Goal: Contribute content: Contribute content

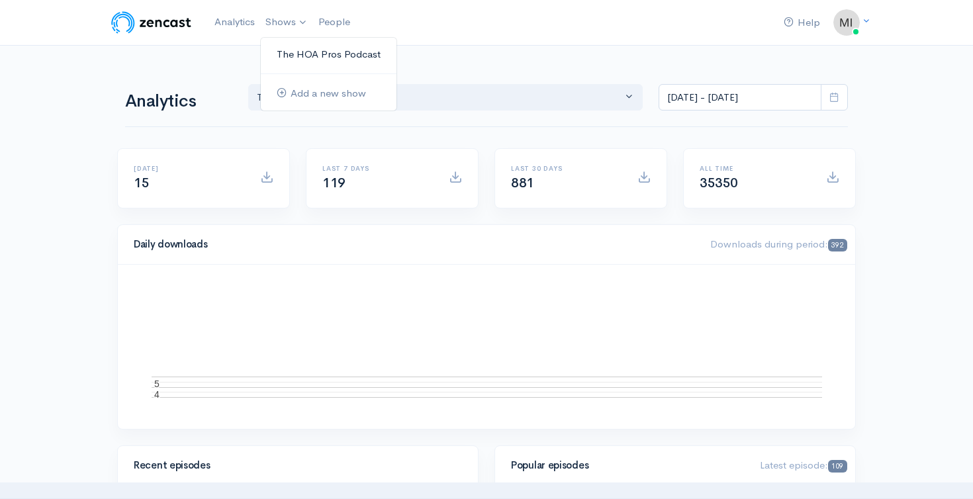
click at [295, 46] on link "The HOA Pros Podcast" at bounding box center [329, 54] width 136 height 23
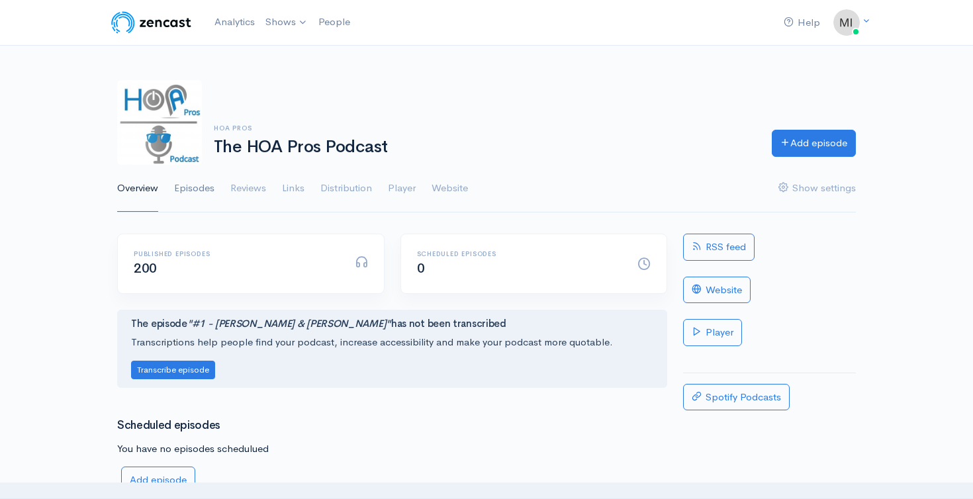
click at [200, 196] on link "Episodes" at bounding box center [194, 189] width 40 height 48
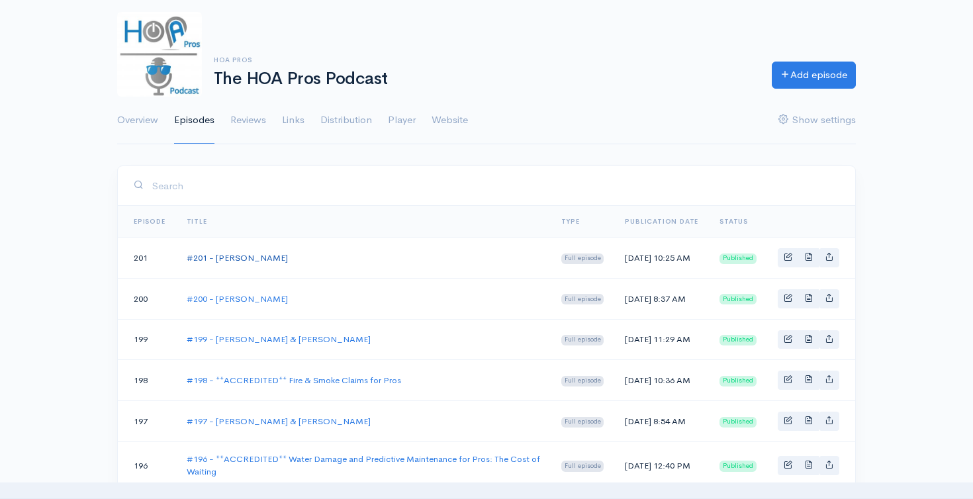
scroll to position [79, 0]
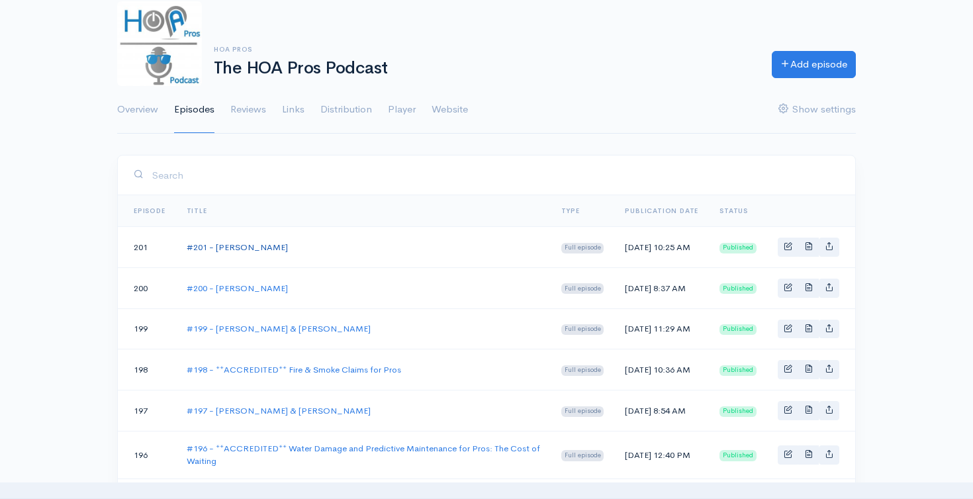
click at [238, 251] on link "#201 - [PERSON_NAME]" at bounding box center [237, 246] width 101 height 11
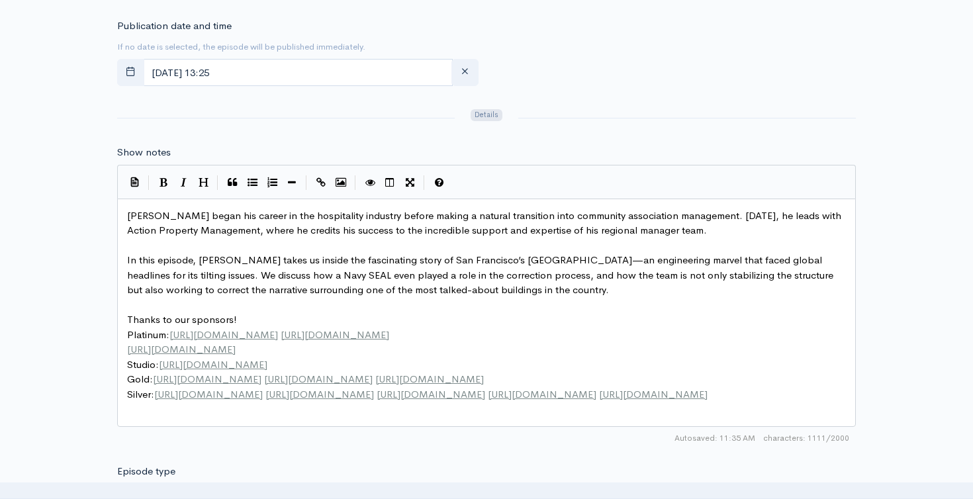
scroll to position [1, 0]
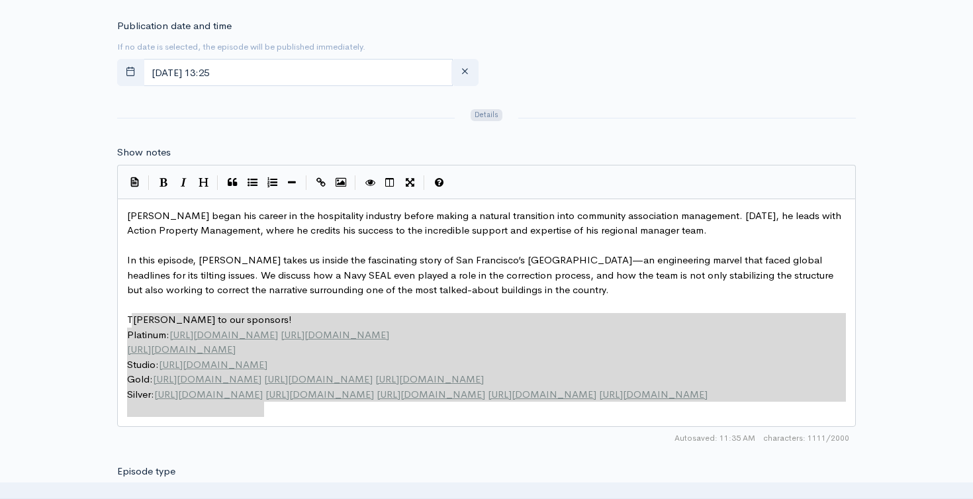
type textarea "Thanks to our sponsors! Platinum: [URL][DOMAIN_NAME] [URL][DOMAIN_NAME] [URL][D…"
drag, startPoint x: 271, startPoint y: 415, endPoint x: 129, endPoint y: 320, distance: 170.3
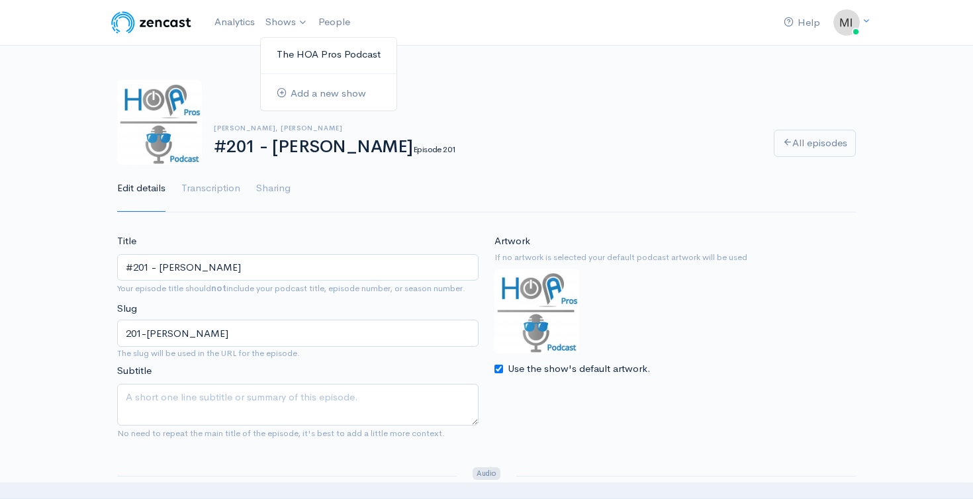
click at [292, 54] on link "The HOA Pros Podcast" at bounding box center [329, 54] width 136 height 23
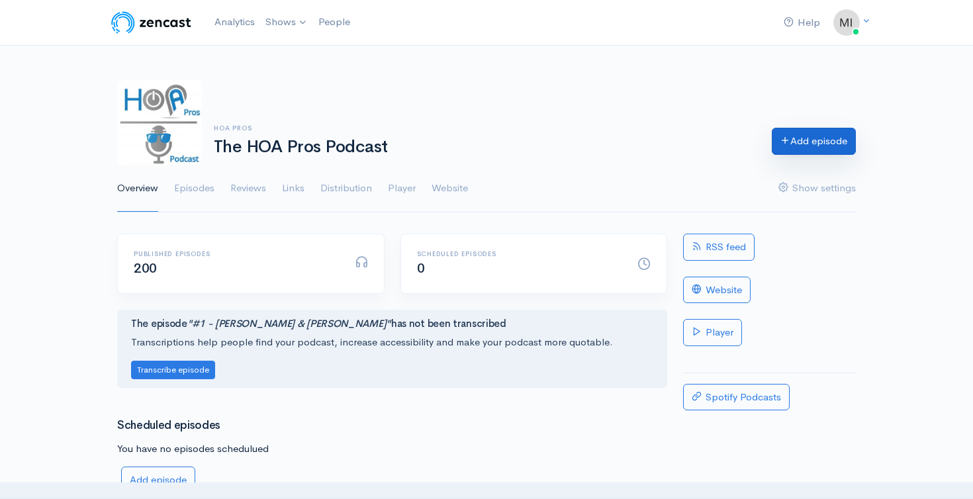
click at [813, 141] on link "Add episode" at bounding box center [813, 141] width 84 height 27
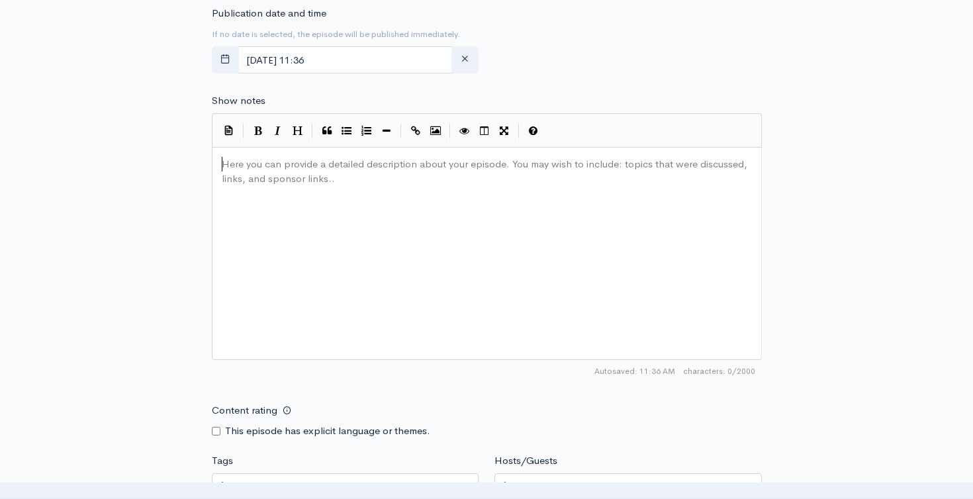
click at [364, 262] on div "Here you can provide a detailed description about your episode. You may wish to…" at bounding box center [503, 270] width 568 height 232
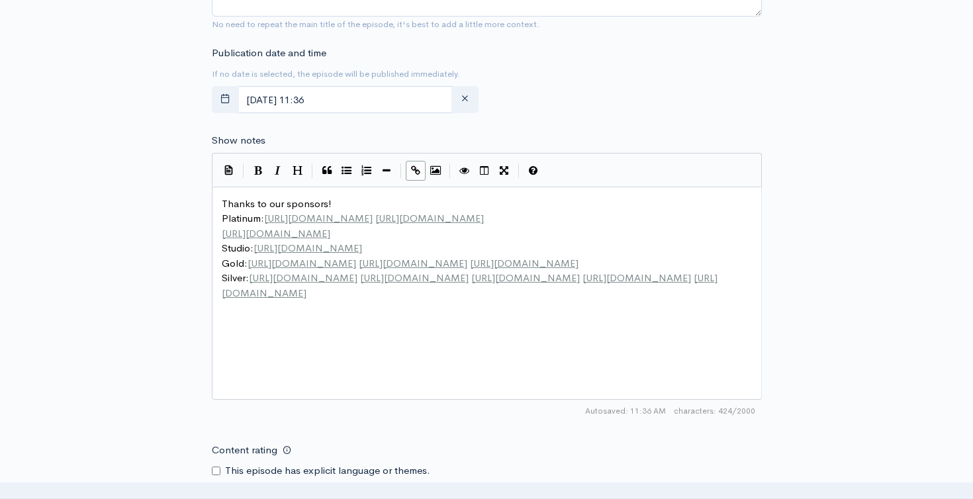
click at [220, 201] on pre "Thanks to our sponsors!" at bounding box center [486, 203] width 535 height 15
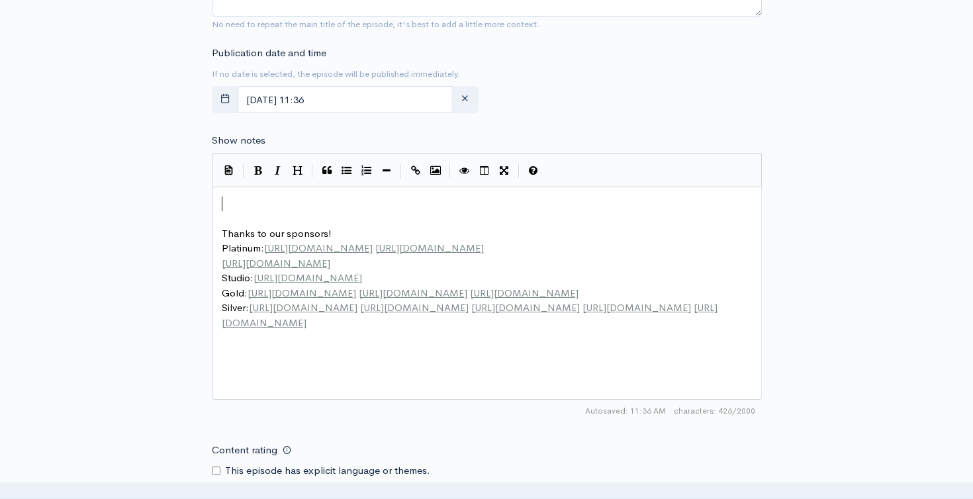
click at [232, 197] on pre "​" at bounding box center [486, 203] width 535 height 15
paste textarea ":"
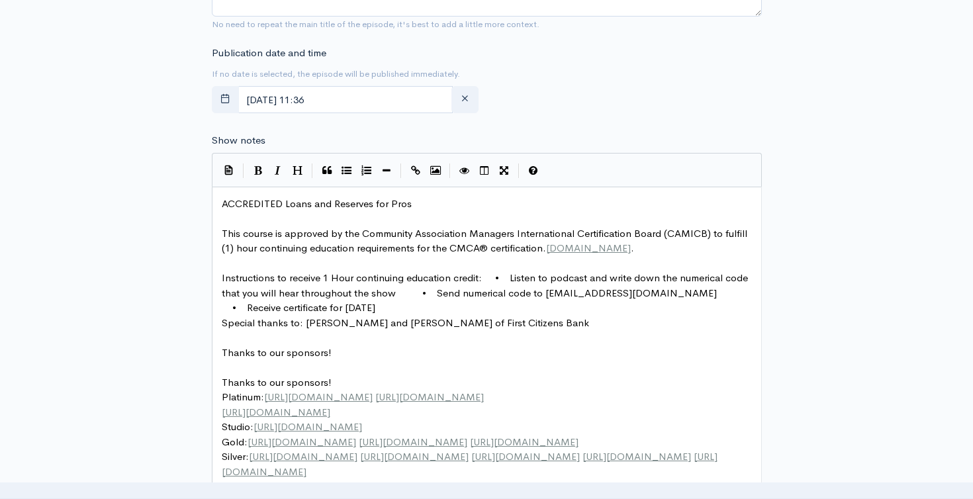
click at [370, 203] on span "ACCREDITED Loans and Reserves for Pros" at bounding box center [317, 203] width 190 height 13
type textarea ": Financing Strategies"
type textarea "Loans and Reserves: Financing Strategies for Pros"
drag, startPoint x: 507, startPoint y: 204, endPoint x: 285, endPoint y: 206, distance: 222.3
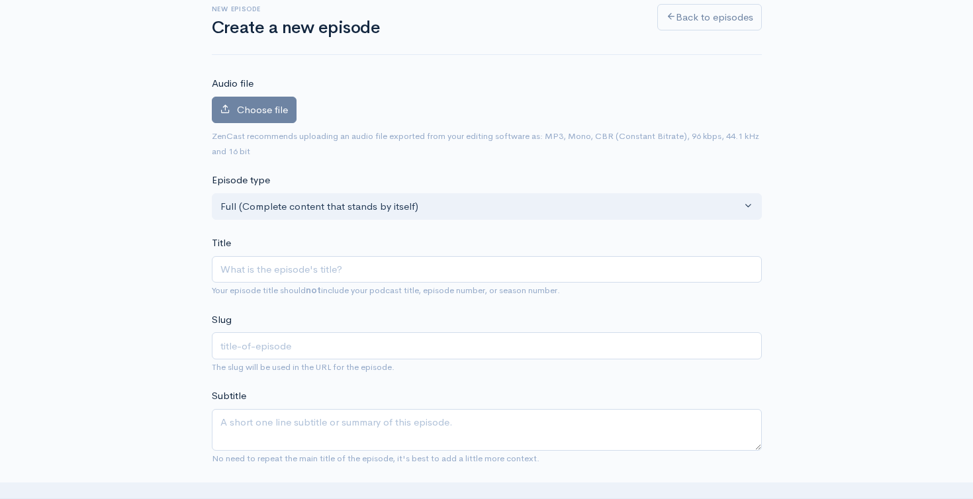
scroll to position [0, 0]
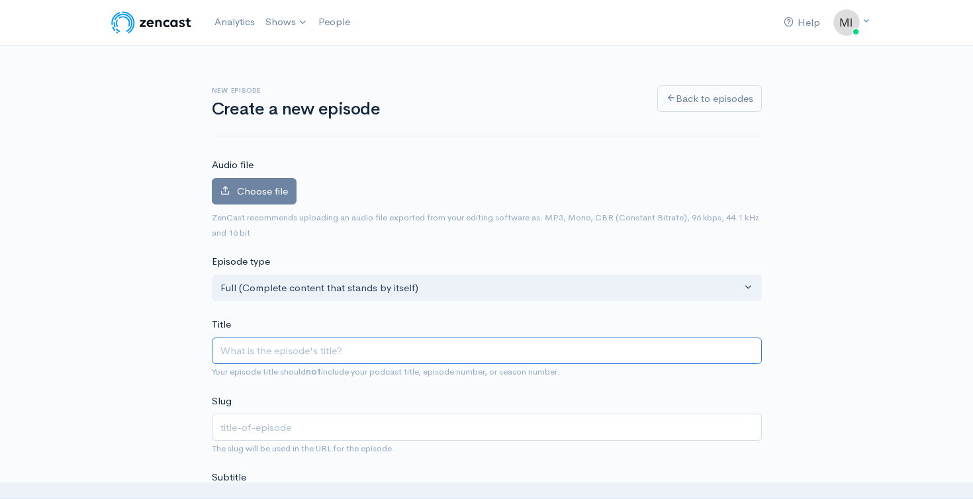
click at [249, 347] on input "Title" at bounding box center [487, 350] width 550 height 27
paste input "Loans and Reserves: Financing Strategies for Pros"
type input "Loans and Reserves: Financing Strategies for Pros"
type input "loans-and-reserves-financing-strategies-for-pros"
click at [220, 348] on input "Loans and Reserves: Financing Strategies for Pros" at bounding box center [487, 350] width 550 height 27
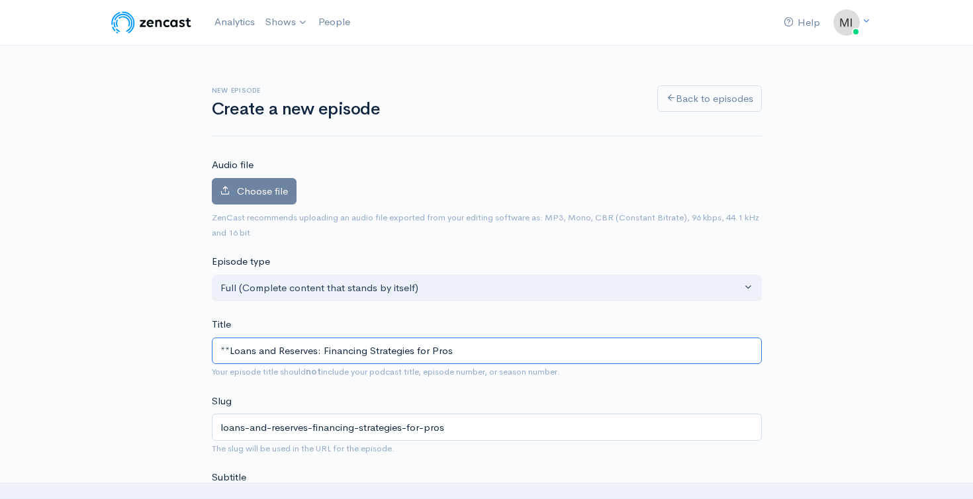
type input "**ALoans and Reserves: Financing Strategies for Pros"
type input "aloans-and-reserves-financing-strategies-for-pros"
type input "**ACLoans and Reserves: Financing Strategies for Pros"
type input "acloans-and-reserves-financing-strategies-for-pros"
type input "**ACCLoans and Reserves: Financing Strategies for Pros"
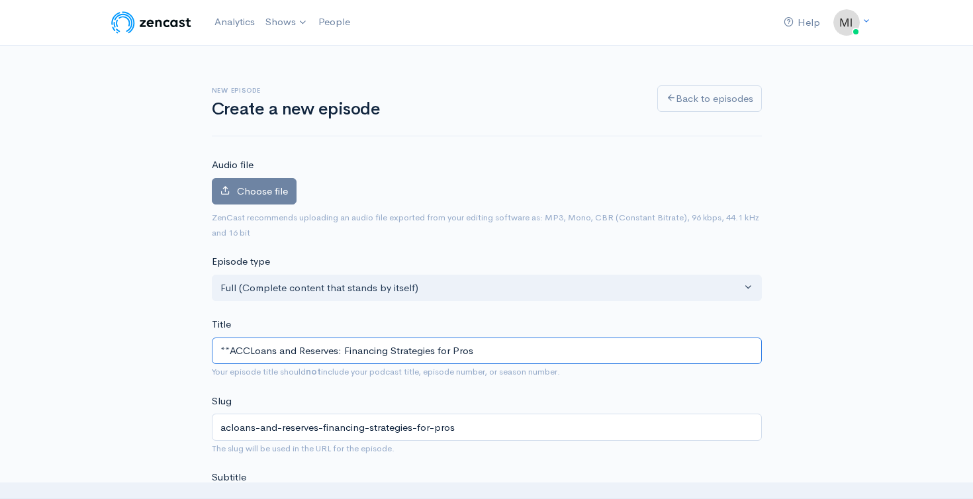
type input "accloans-and-reserves-financing-strategies-for-pros"
type input "**ACCRLoans and Reserves: Financing Strategies for Pros"
type input "accrloans-and-reserves-financing-strategies-for-pros"
type input "**ACCRELoans and Reserves: Financing Strategies for Pros"
type input "accreloans-and-reserves-financing-strategies-for-pros"
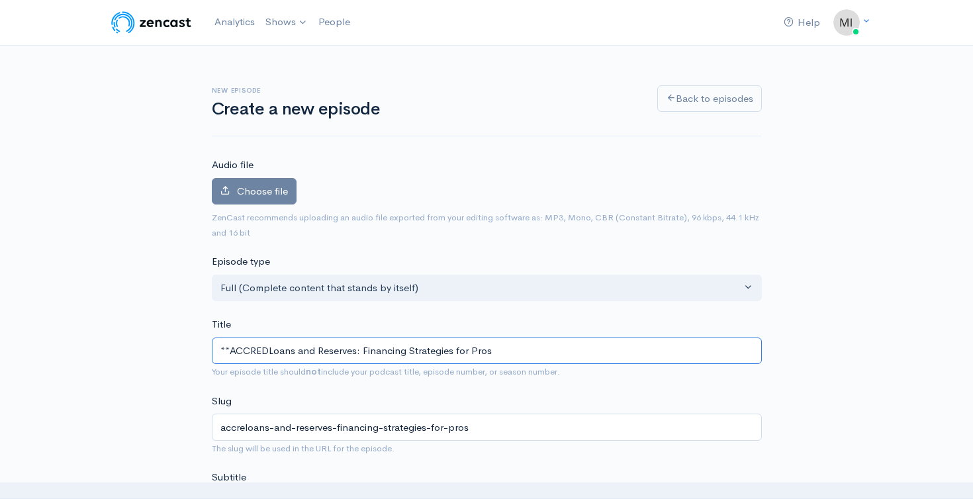
type input "**ACCREDILoans and Reserves: Financing Strategies for Pros"
type input "accrediloans-and-reserves-financing-strategies-for-pros"
type input "**ACCREDITLoans and Reserves: Financing Strategies for Pros"
type input "accreditloans-and-reserves-financing-strategies-for-pros"
type input "**ACCREDITELoans and Reserves: Financing Strategies for Pros"
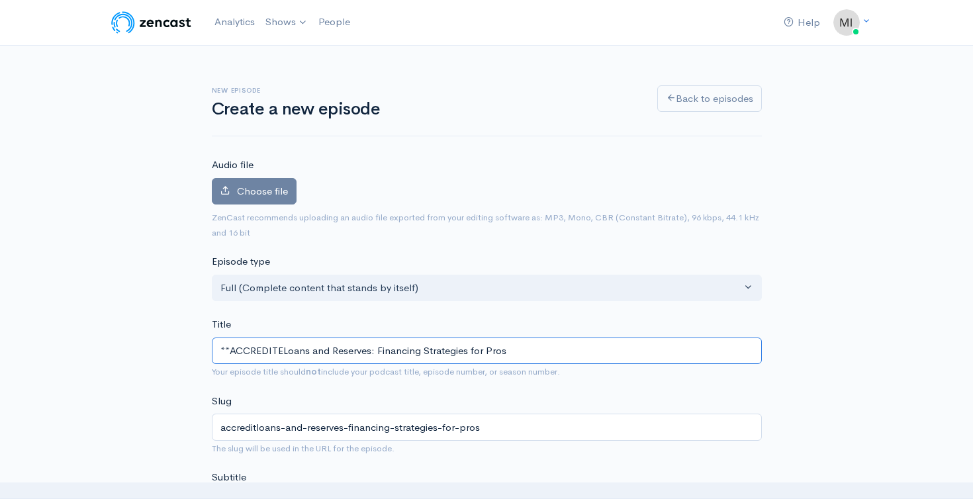
type input "accrediteloans-and-reserves-financing-strategies-for-pros"
type input "**ACCREDITEDLoans and Reserves: Financing Strategies for Pros"
type input "accreditedloans-and-reserves-financing-strategies-for-pros"
type input "**ACCREDITED** Loans and Reserves: Financing Strategies for Pros"
type input "accredited-loans-and-reserves-financing-strategies-for-pros"
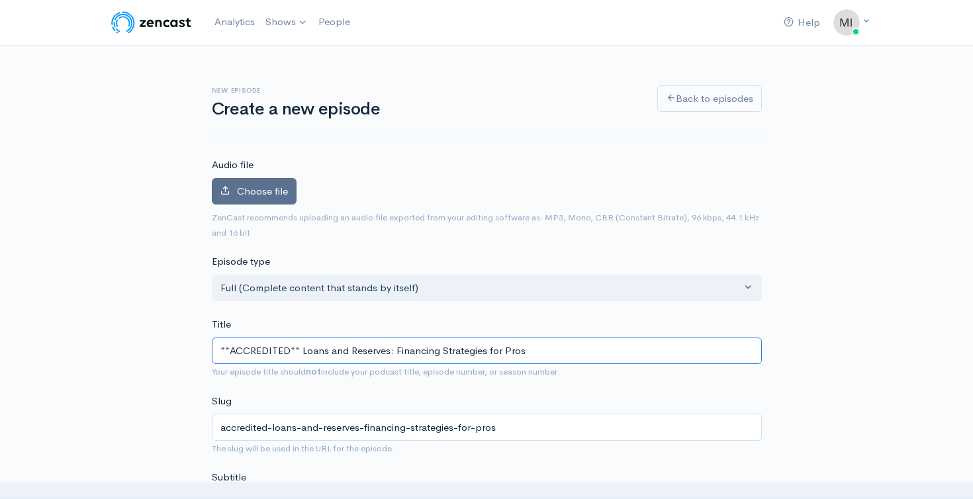
type input "**ACCREDITED** Loans and Reserves: Financing Strategies for Pros"
click at [239, 181] on label "Choose file" at bounding box center [254, 191] width 85 height 27
click at [0, 0] on input "Choose file" at bounding box center [0, 0] width 0 height 0
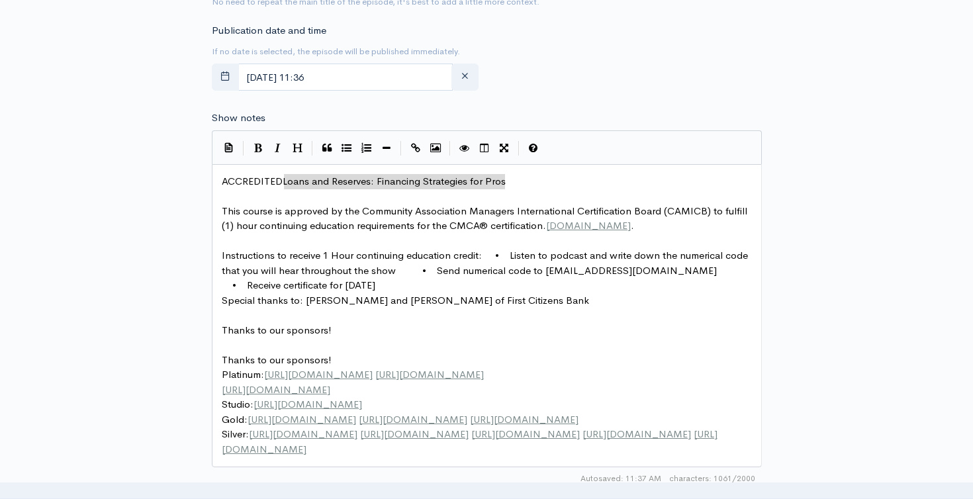
scroll to position [584, 0]
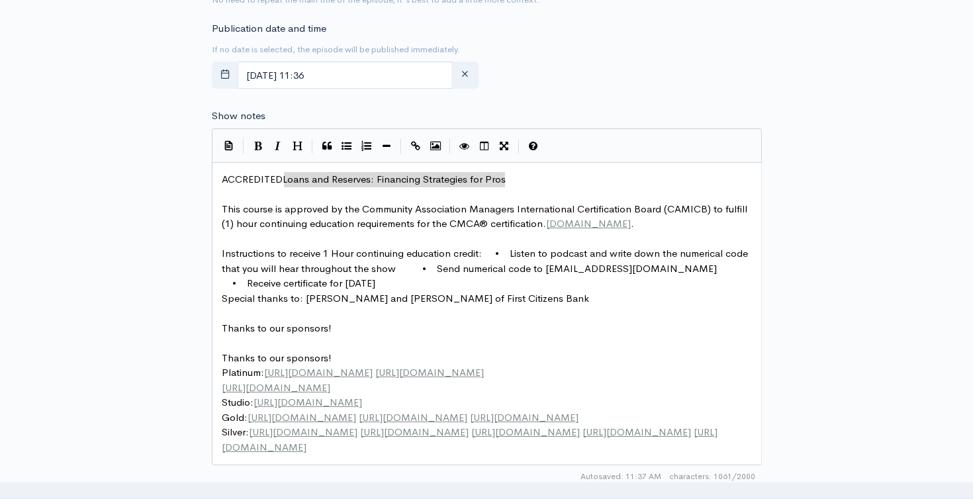
click at [315, 257] on span "Instructions to receive 1 Hour continuing education credit: • Listen to podcast…" at bounding box center [486, 268] width 529 height 42
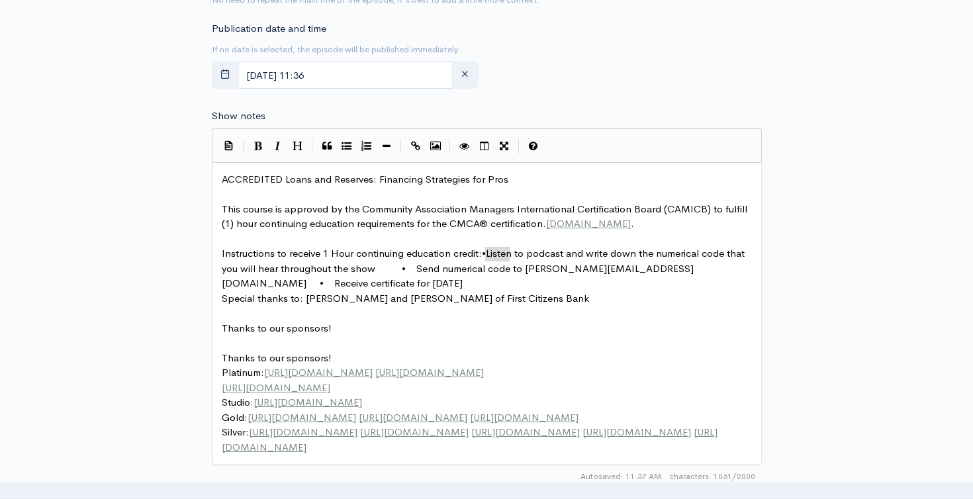
type textarea ": •"
drag, startPoint x: 510, startPoint y: 253, endPoint x: 483, endPoint y: 253, distance: 27.1
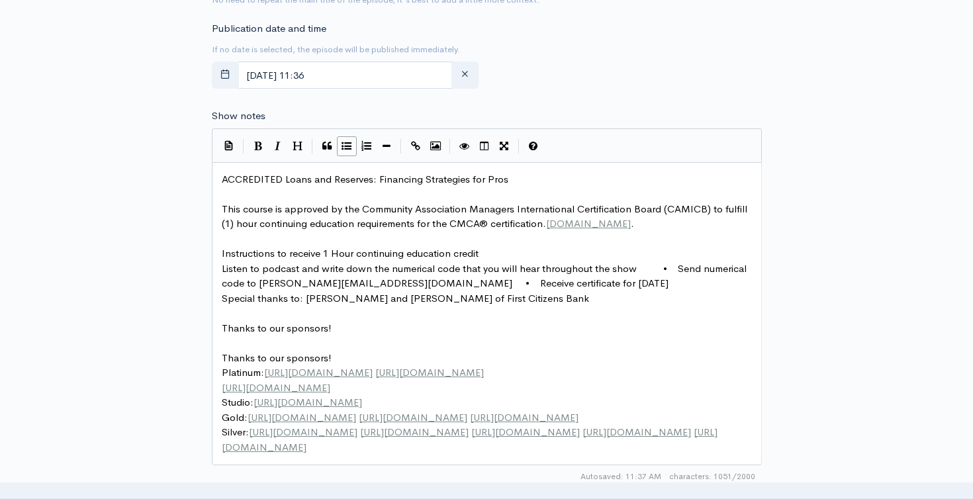
click at [345, 147] on icon "Generic List" at bounding box center [346, 146] width 10 height 10
type textarea "•"
drag, startPoint x: 680, startPoint y: 266, endPoint x: 639, endPoint y: 264, distance: 41.1
type textarea "•"
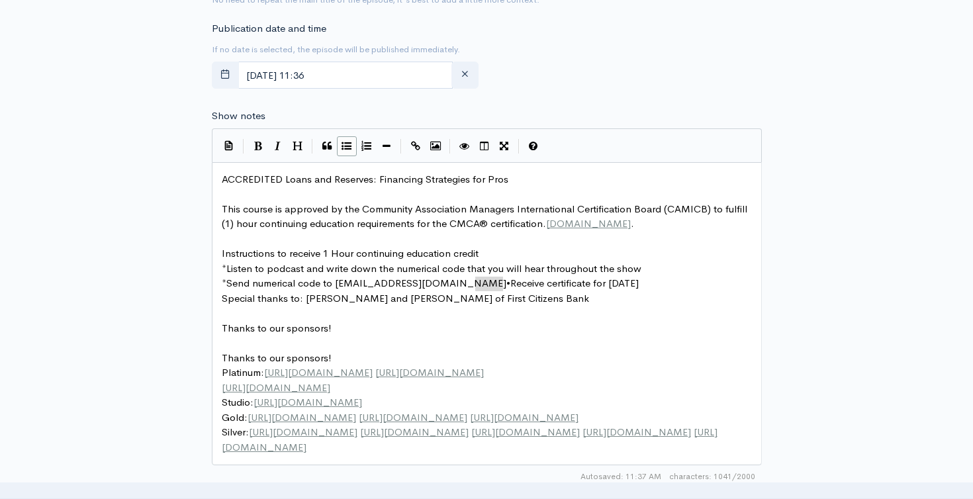
drag, startPoint x: 505, startPoint y: 286, endPoint x: 474, endPoint y: 286, distance: 31.1
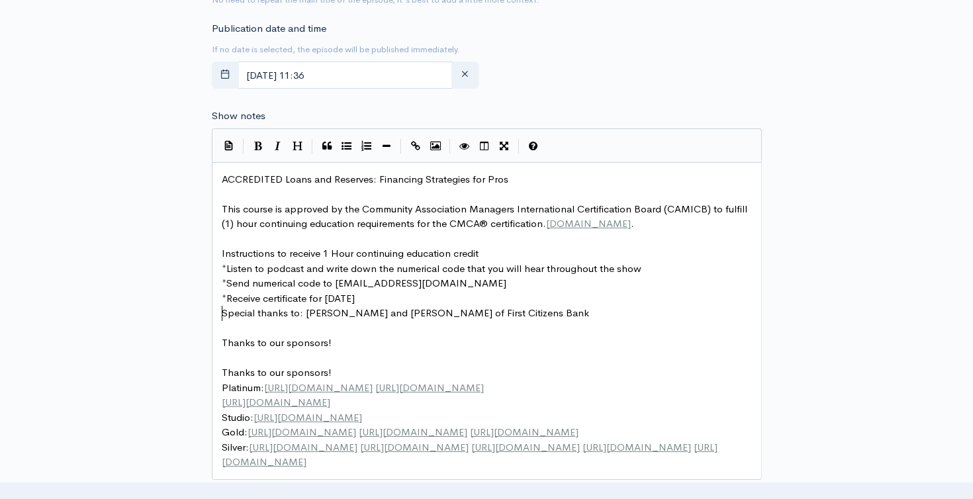
click at [222, 314] on span "Special thanks to: [PERSON_NAME] and [PERSON_NAME] of First Citizens Bank" at bounding box center [405, 312] width 367 height 13
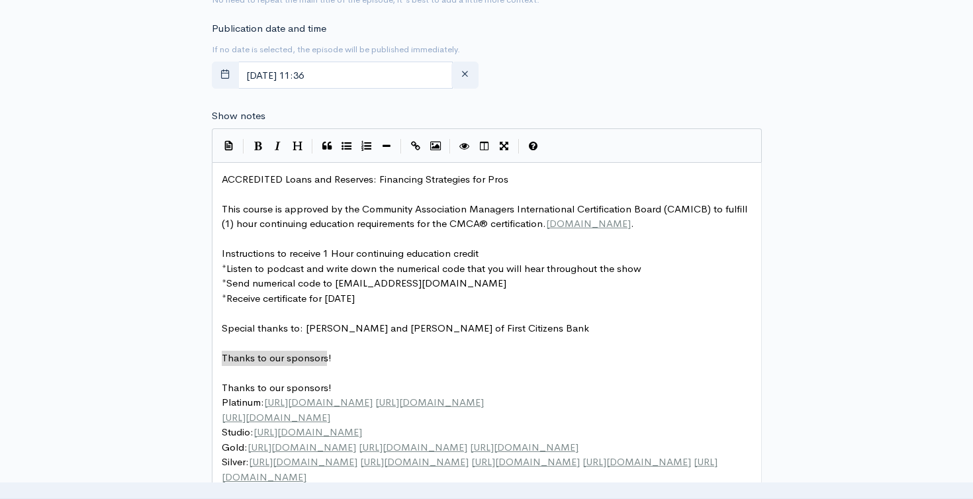
type textarea "Thanks to our sponsors!"
drag, startPoint x: 342, startPoint y: 359, endPoint x: 197, endPoint y: 358, distance: 144.9
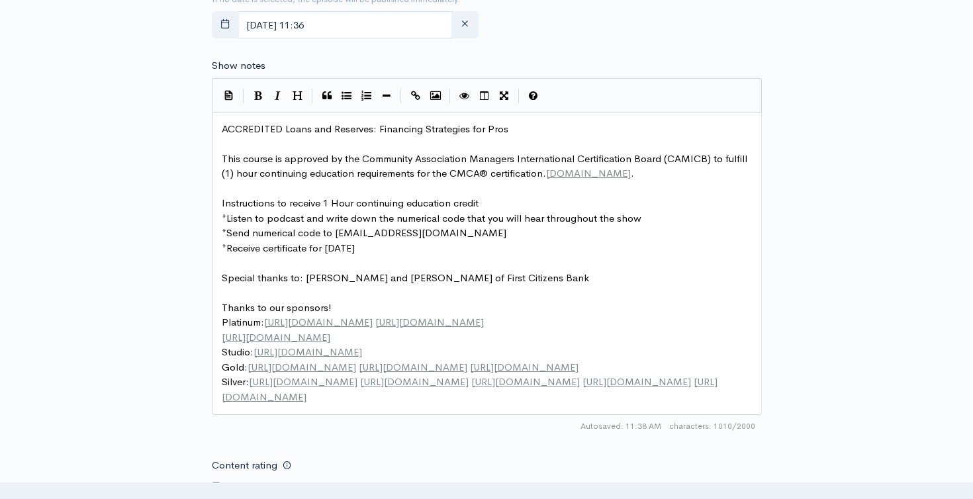
scroll to position [632, 0]
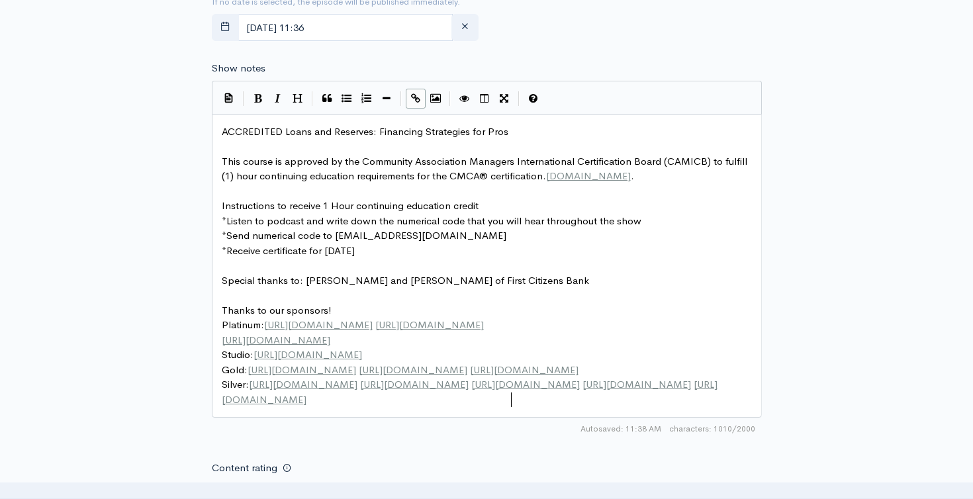
click at [527, 404] on pre "Silver: [URL][DOMAIN_NAME] [URL][DOMAIN_NAME] [URL][DOMAIN_NAME] [URL][DOMAIN_N…" at bounding box center [486, 392] width 535 height 30
paste textarea
click at [742, 367] on pre "Gold: [URL][DOMAIN_NAME] [URL][DOMAIN_NAME] [URL][DOMAIN_NAME]" at bounding box center [486, 370] width 535 height 15
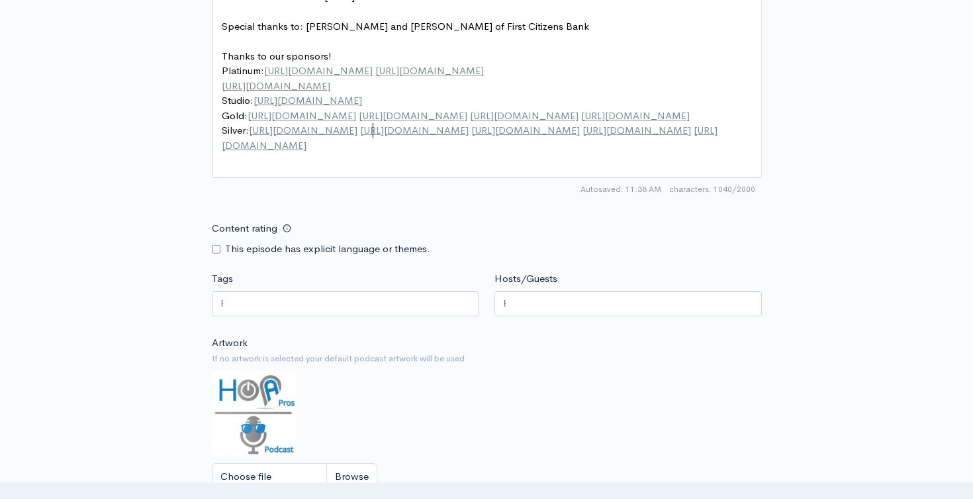
scroll to position [896, 0]
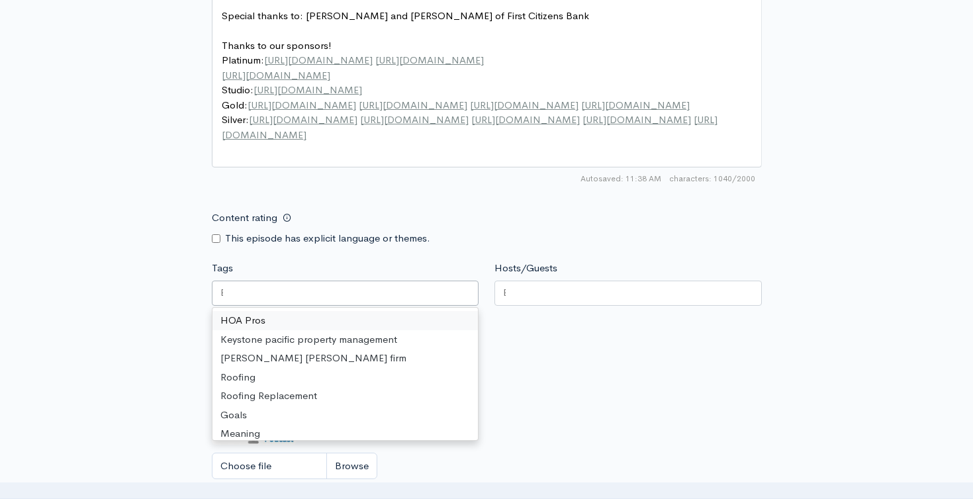
click at [384, 291] on div at bounding box center [345, 293] width 267 height 25
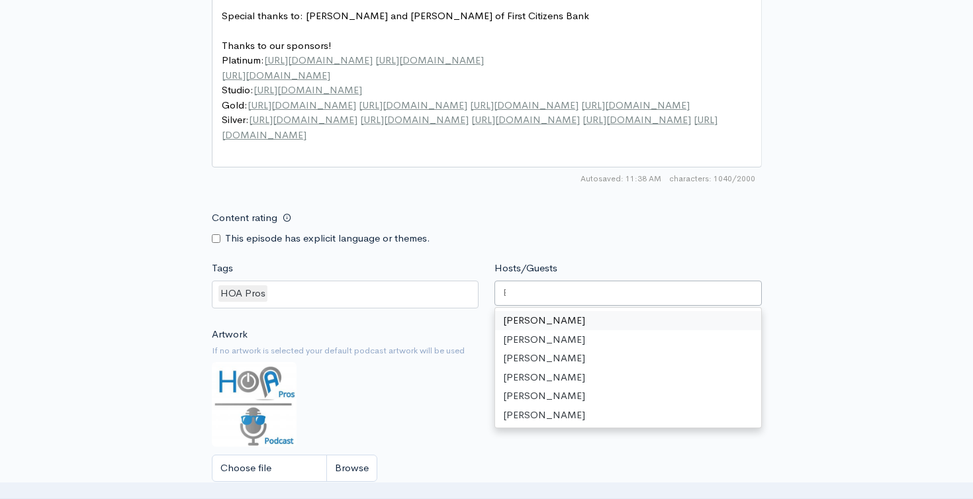
click at [529, 301] on div at bounding box center [627, 293] width 267 height 25
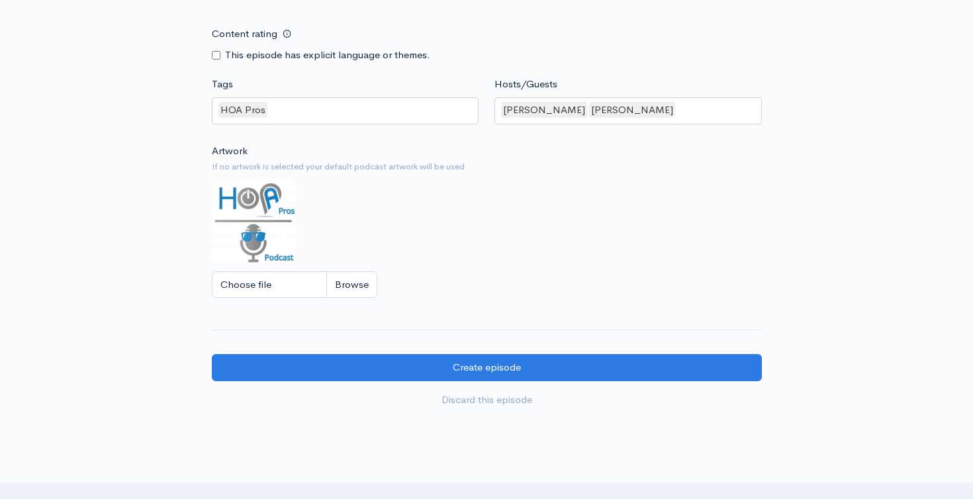
scroll to position [1212, 0]
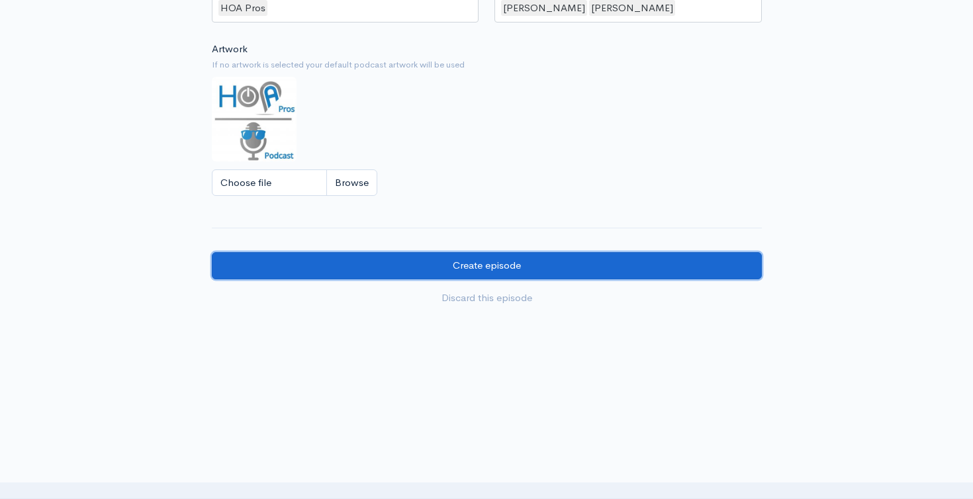
click at [638, 258] on input "Create episode" at bounding box center [487, 265] width 550 height 27
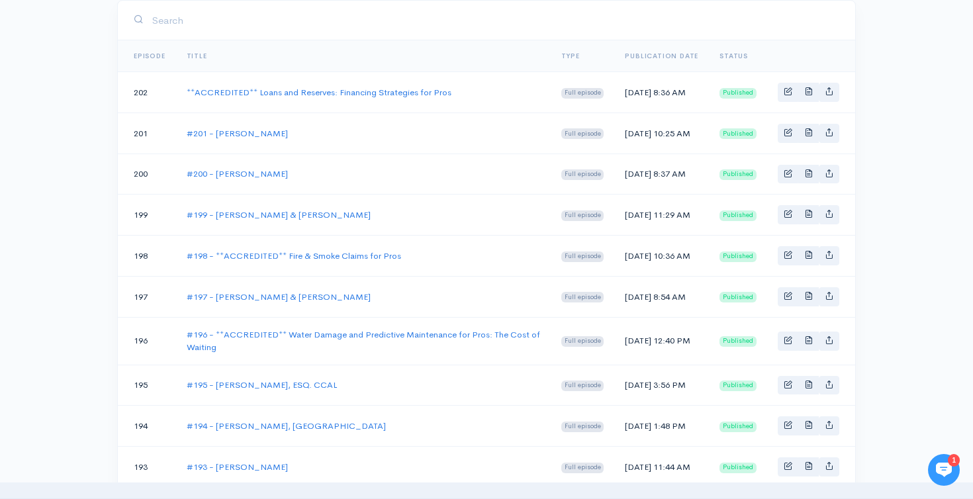
scroll to position [235, 0]
click at [307, 92] on link "**ACCREDITED** Loans and Reserves: Financing Strategies for Pros" at bounding box center [319, 90] width 265 height 11
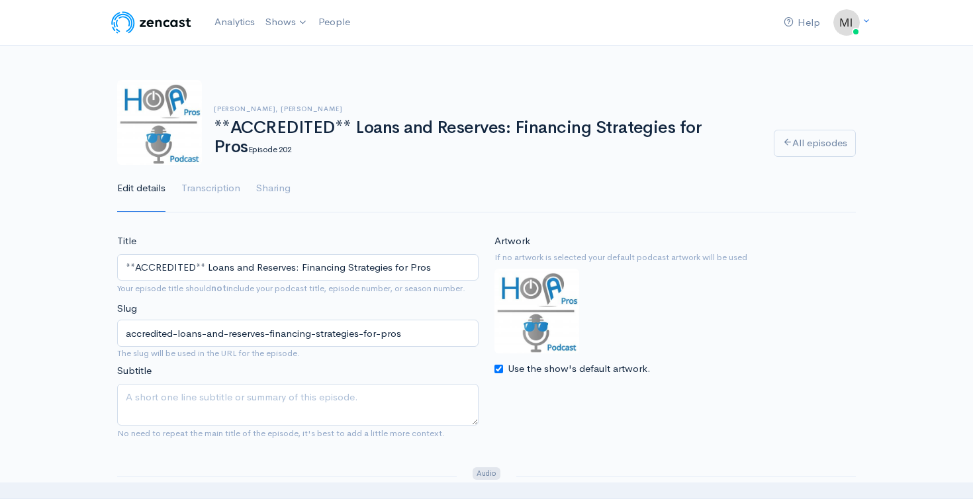
click at [124, 268] on input "**ACCREDITED** Loans and Reserves: Financing Strategies for Pros" at bounding box center [297, 267] width 361 height 27
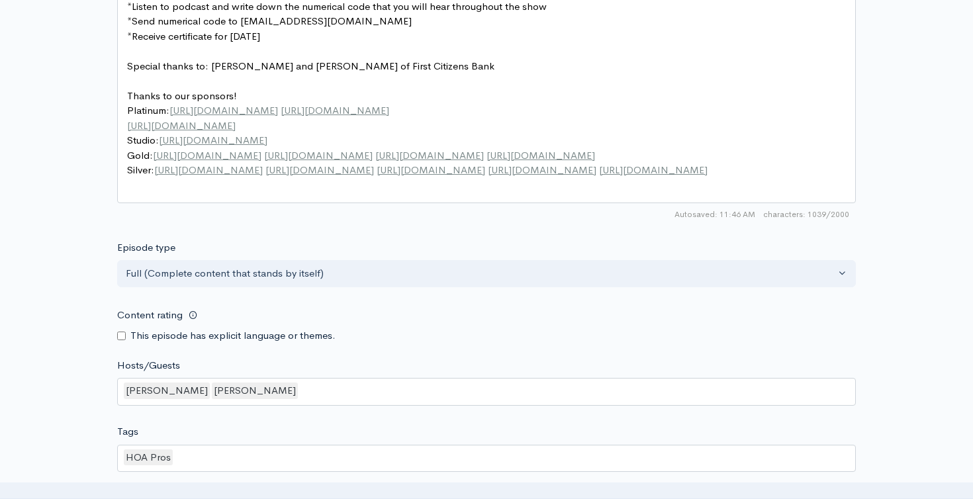
scroll to position [1076, 0]
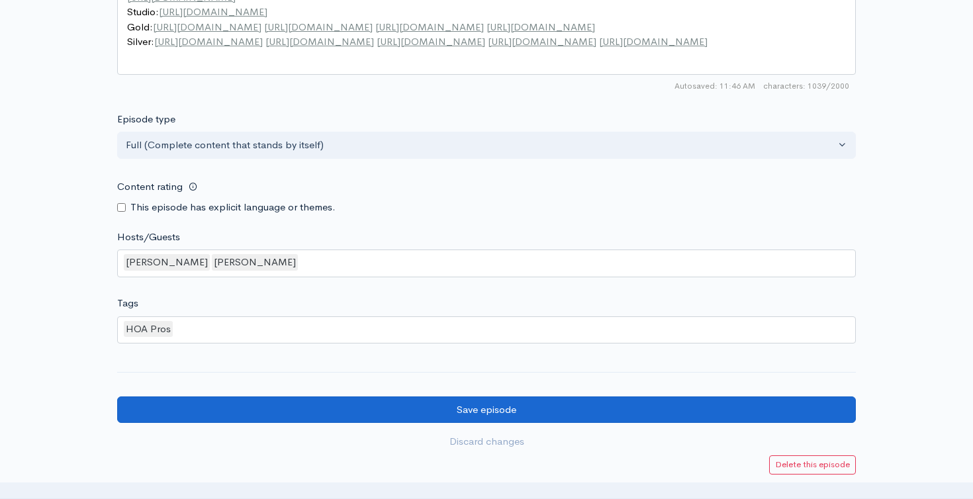
type input "#202 - **ACCREDITED** Loans and Reserves: Financing Strategies for Pros"
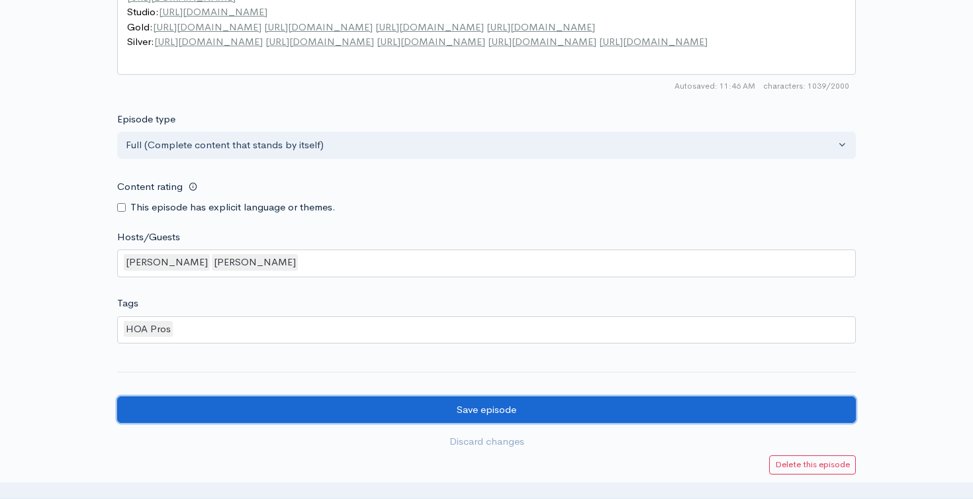
click at [198, 398] on input "Save episode" at bounding box center [486, 409] width 738 height 27
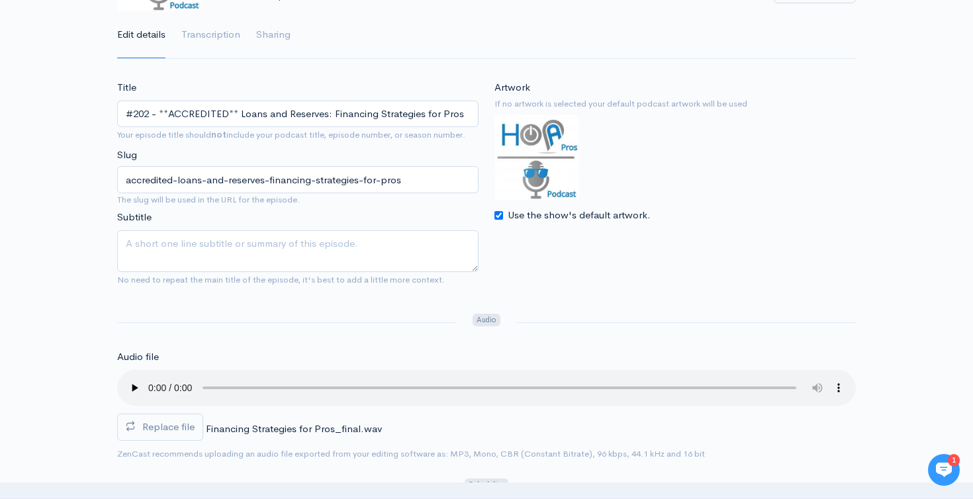
scroll to position [75, 0]
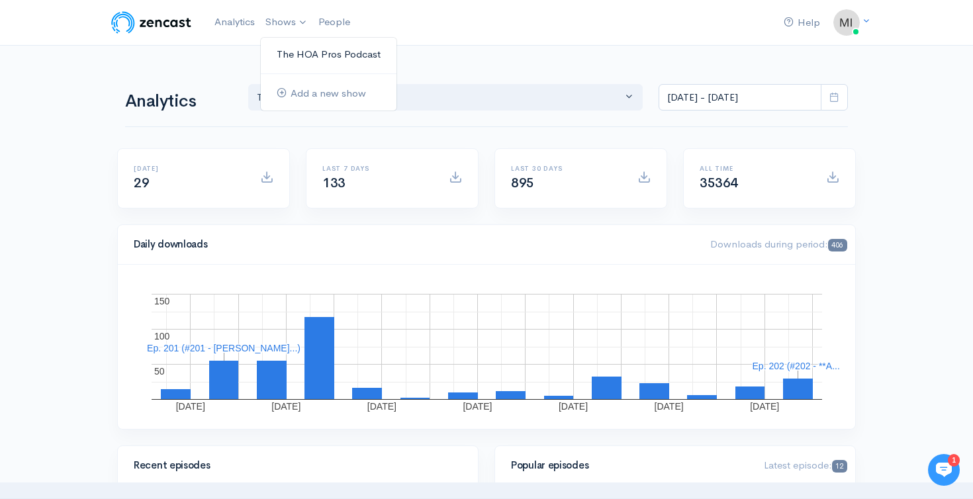
click at [298, 52] on link "The HOA Pros Podcast" at bounding box center [329, 54] width 136 height 23
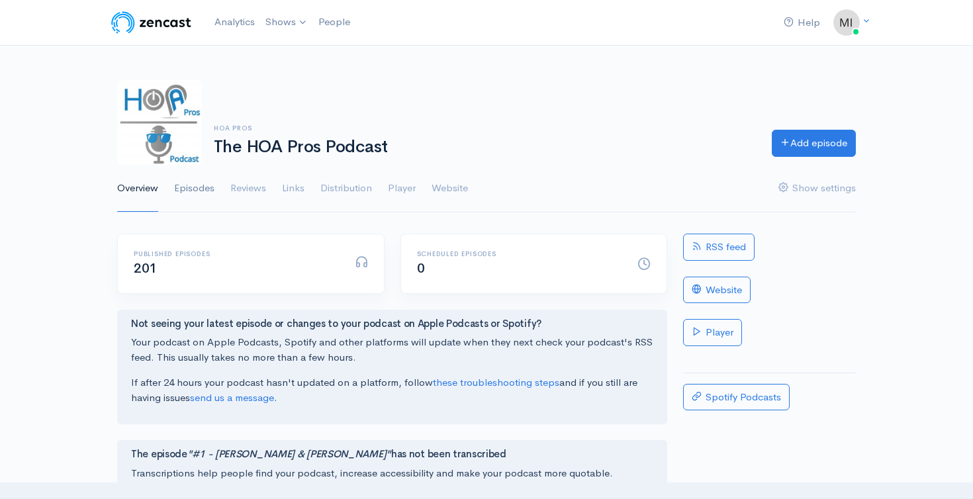
click at [193, 178] on link "Episodes" at bounding box center [194, 189] width 40 height 48
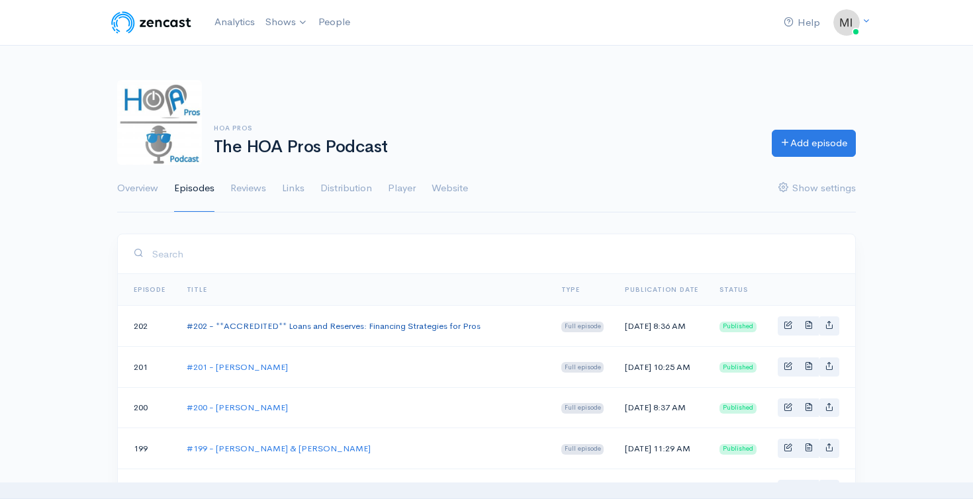
click at [302, 328] on link "#202 - **ACCREDITED** Loans and Reserves: Financing Strategies for Pros" at bounding box center [334, 325] width 294 height 11
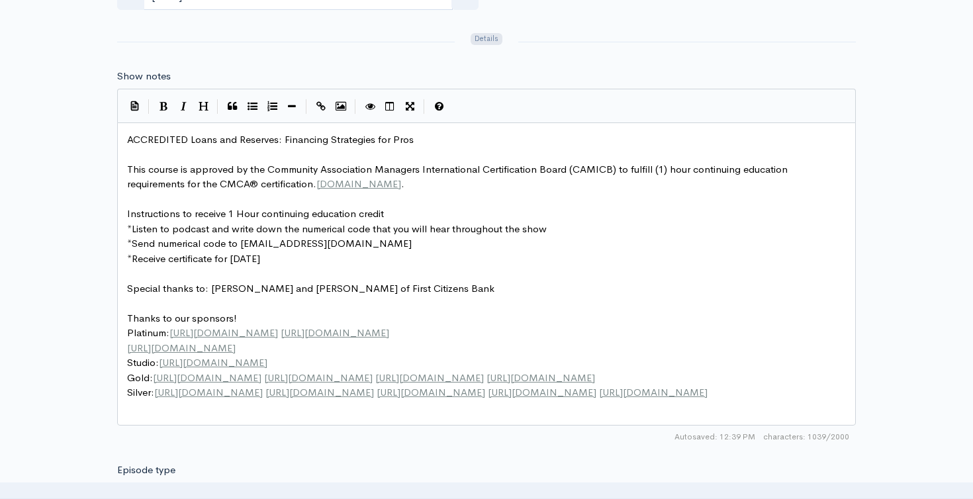
scroll to position [5, 0]
type textarea "Special thanks to: Brendan Concannon and Jolen Zeroski of First"
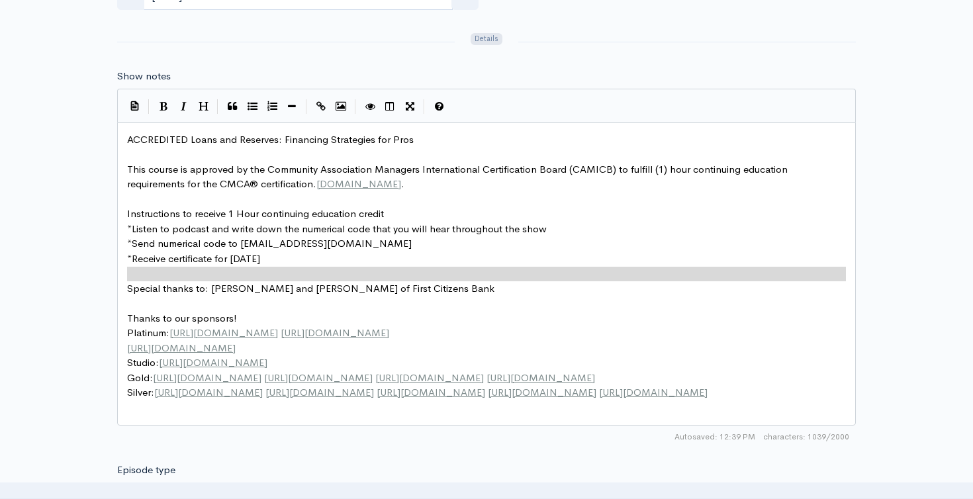
type textarea "Special thanks to: [PERSON_NAME] and [PERSON_NAME] of First Citizens Bank"
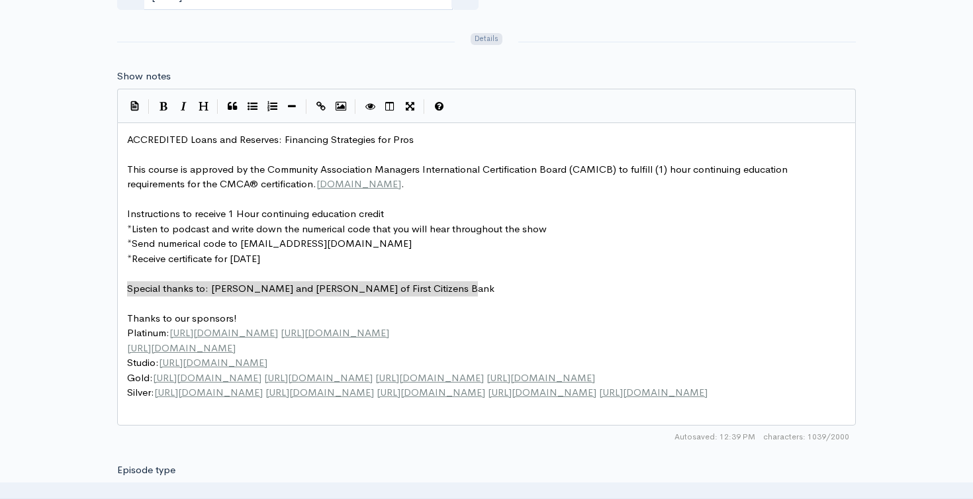
drag, startPoint x: 128, startPoint y: 288, endPoint x: 520, endPoint y: 283, distance: 391.7
